Goal: Transaction & Acquisition: Purchase product/service

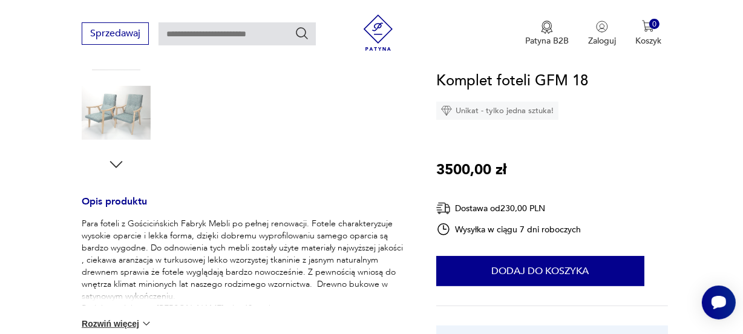
scroll to position [405, 0]
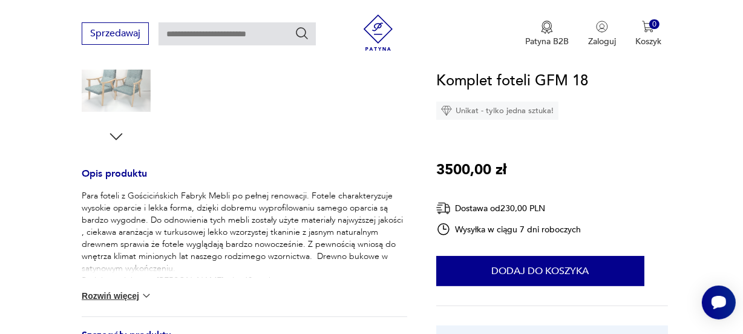
click at [674, 109] on section "Opis produktu Para foteli z Gościcińskich Fabryk Mebli po pełnej renowacji. Fot…" at bounding box center [371, 196] width 743 height 802
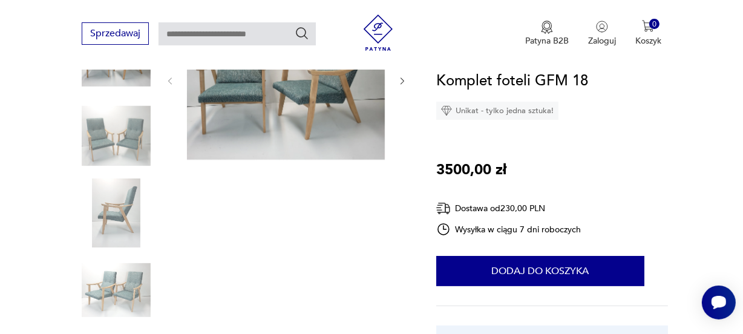
scroll to position [129, 0]
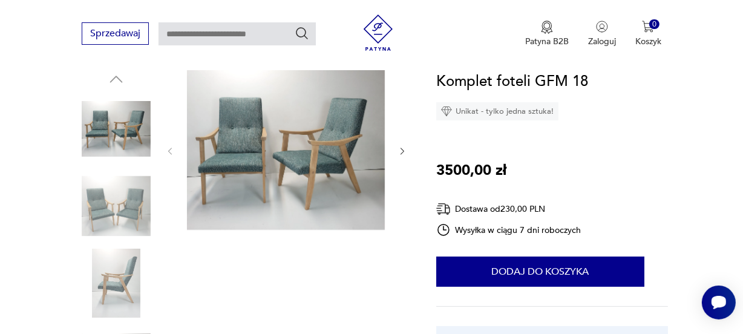
click at [309, 146] on img at bounding box center [286, 150] width 198 height 160
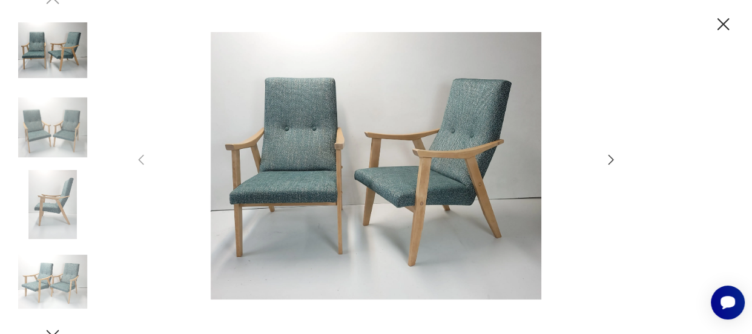
click at [607, 162] on icon "button" at bounding box center [610, 159] width 15 height 15
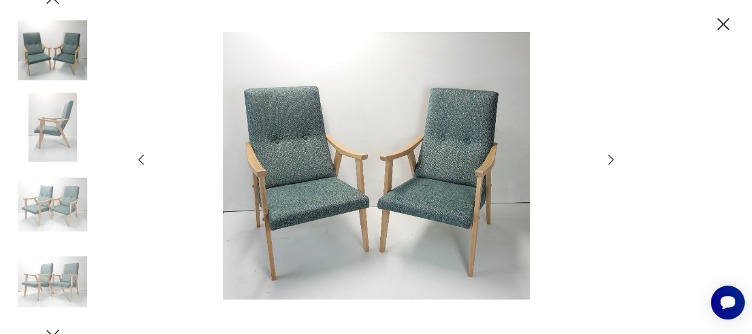
click at [607, 162] on icon "button" at bounding box center [610, 159] width 15 height 15
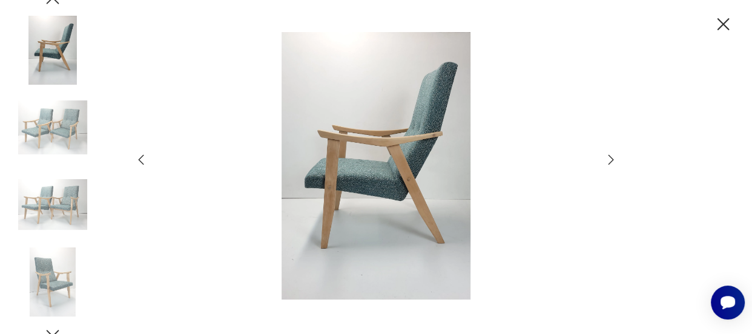
click at [618, 159] on div at bounding box center [376, 167] width 752 height 334
click at [606, 161] on icon "button" at bounding box center [610, 159] width 15 height 15
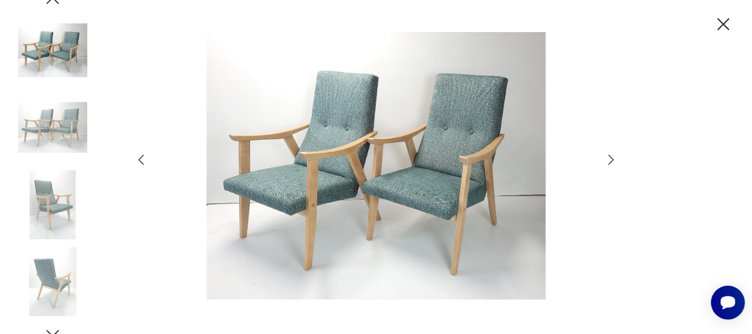
click at [606, 161] on icon "button" at bounding box center [610, 159] width 15 height 15
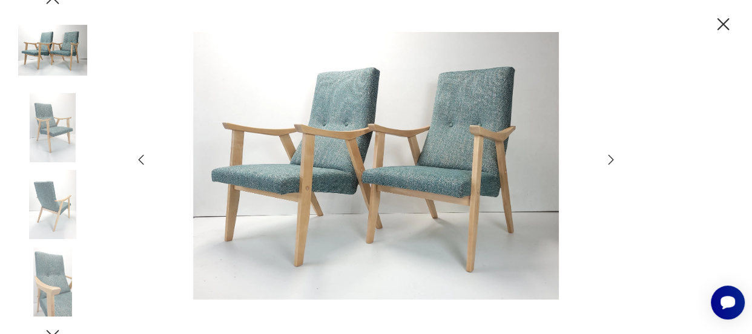
click at [636, 182] on div at bounding box center [376, 167] width 752 height 334
click at [723, 25] on icon "button" at bounding box center [723, 24] width 12 height 12
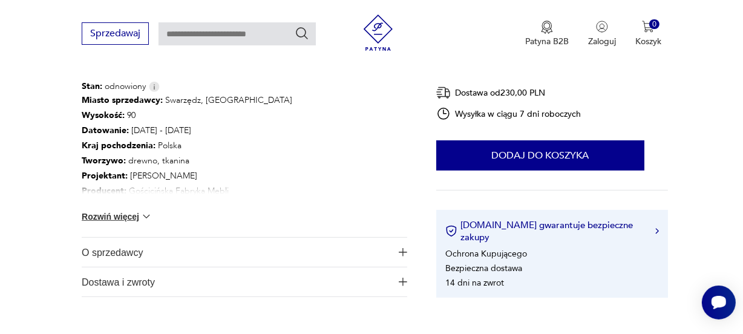
scroll to position [700, 0]
